Goal: Task Accomplishment & Management: Use online tool/utility

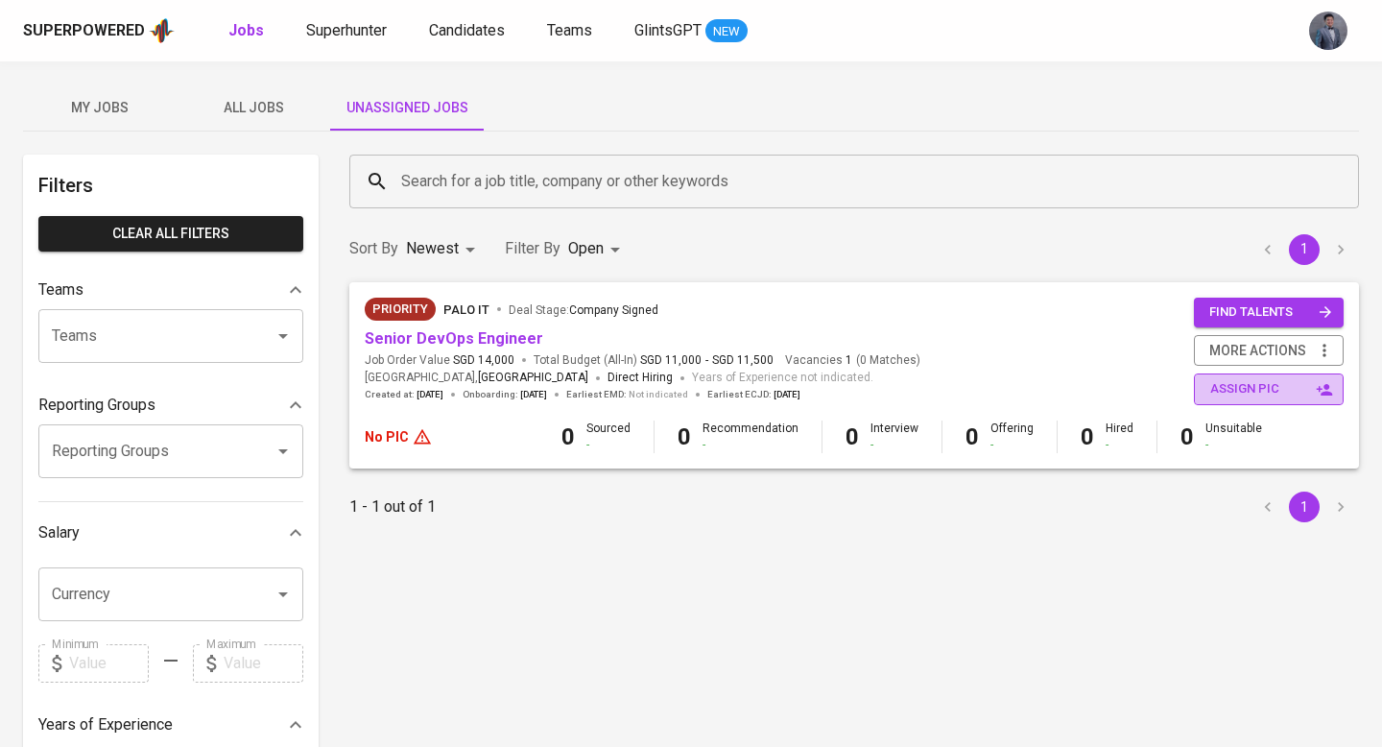
click at [1256, 383] on span "assign pic" at bounding box center [1270, 389] width 121 height 22
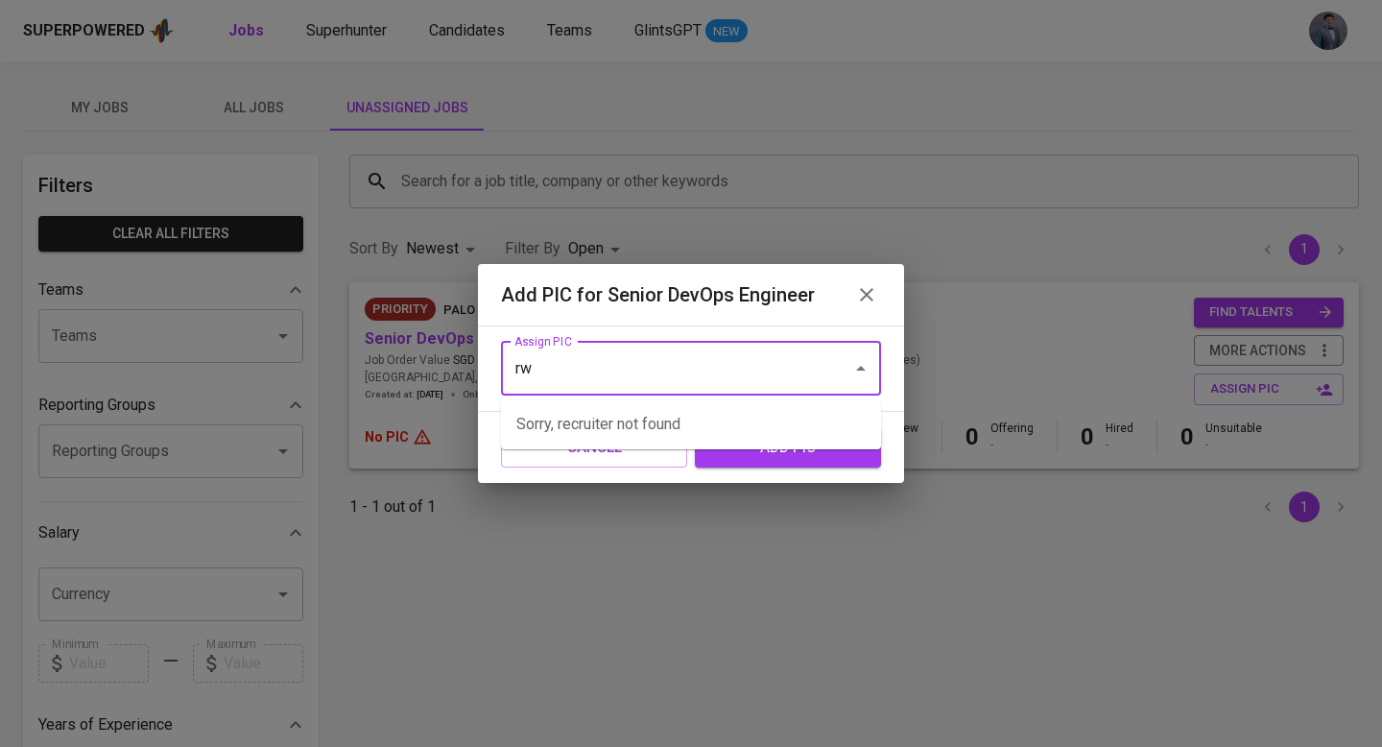
type input "r"
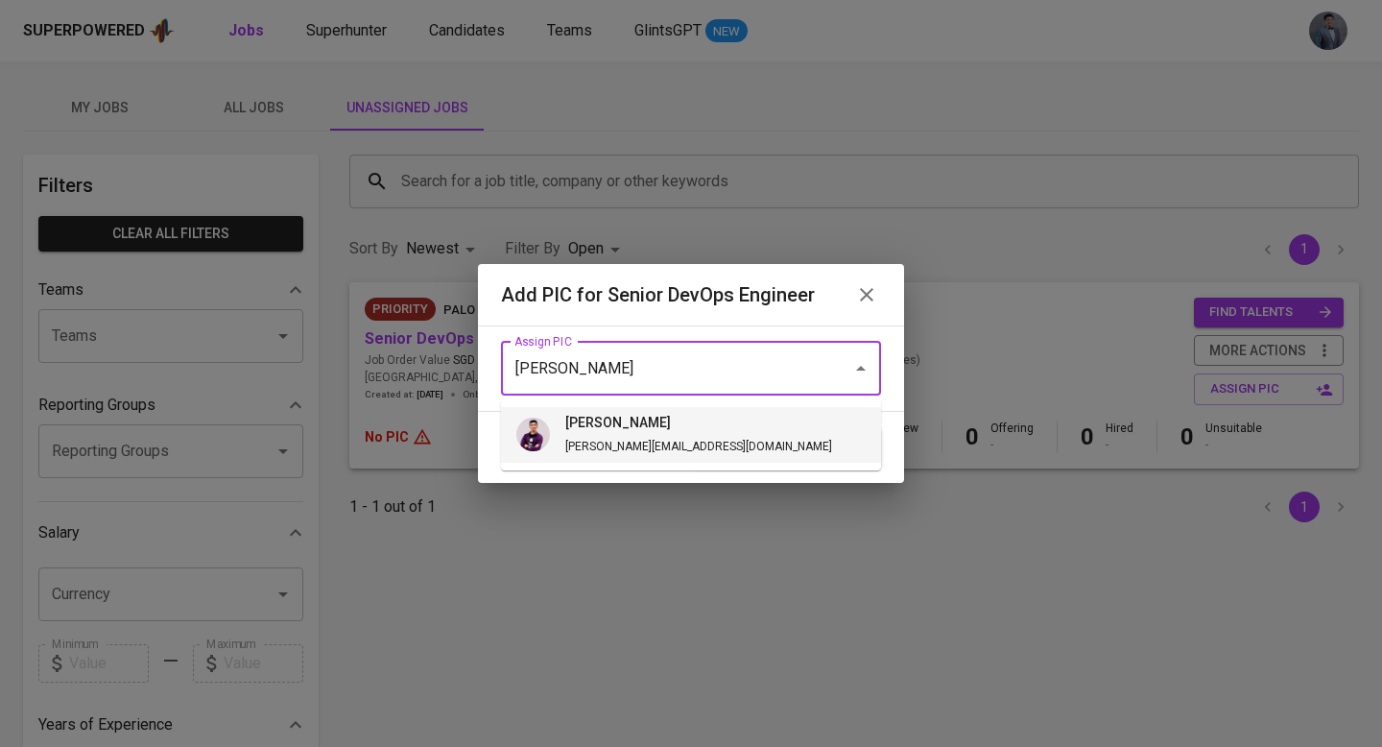
click at [696, 421] on li "erwin erwin@glints.com" at bounding box center [691, 435] width 380 height 56
type input "erwin"
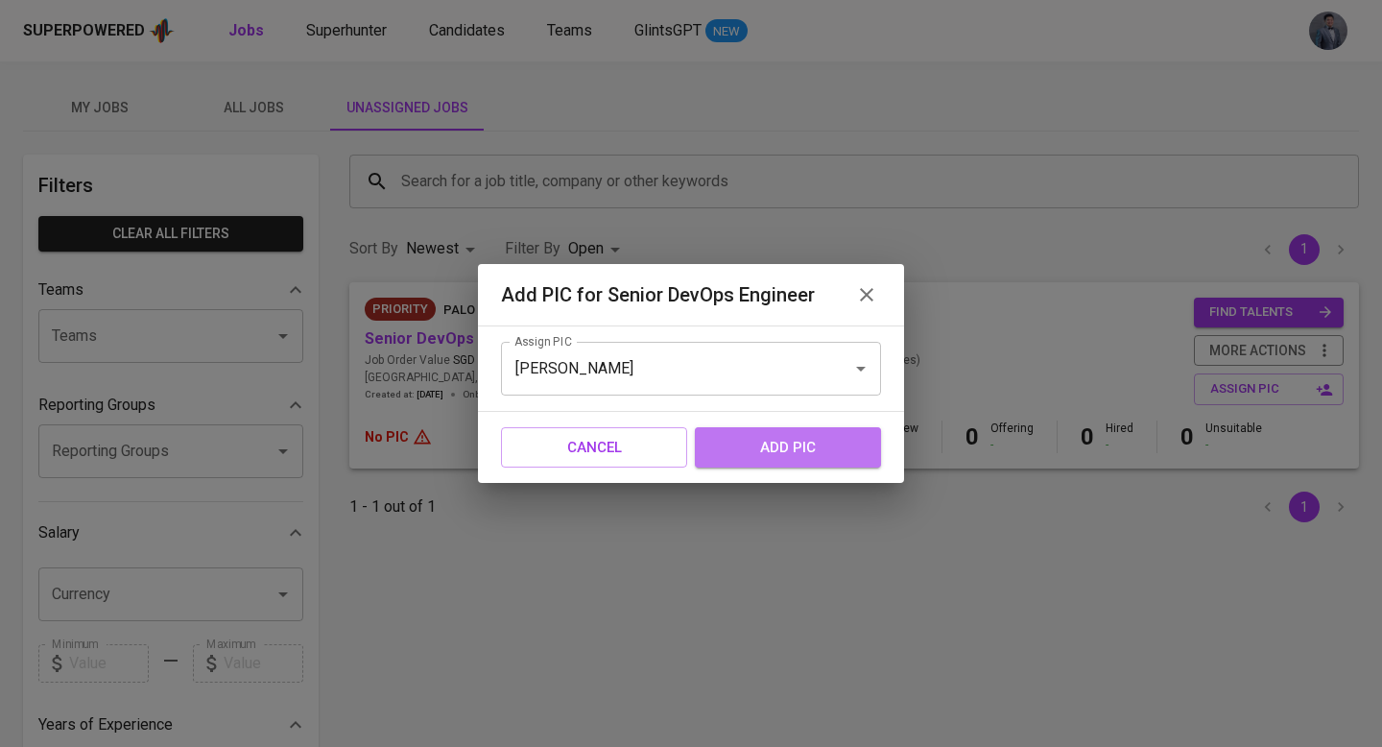
click at [759, 450] on span "add pic" at bounding box center [788, 447] width 144 height 25
